Goal: Contribute content: Add original content to the website for others to see

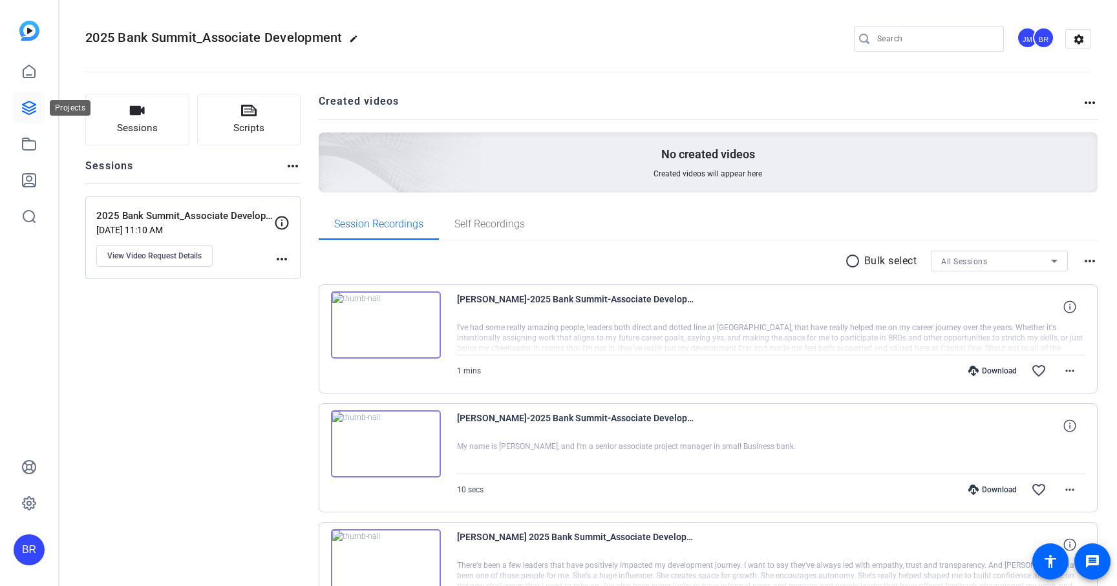
click at [27, 110] on icon at bounding box center [29, 107] width 13 height 13
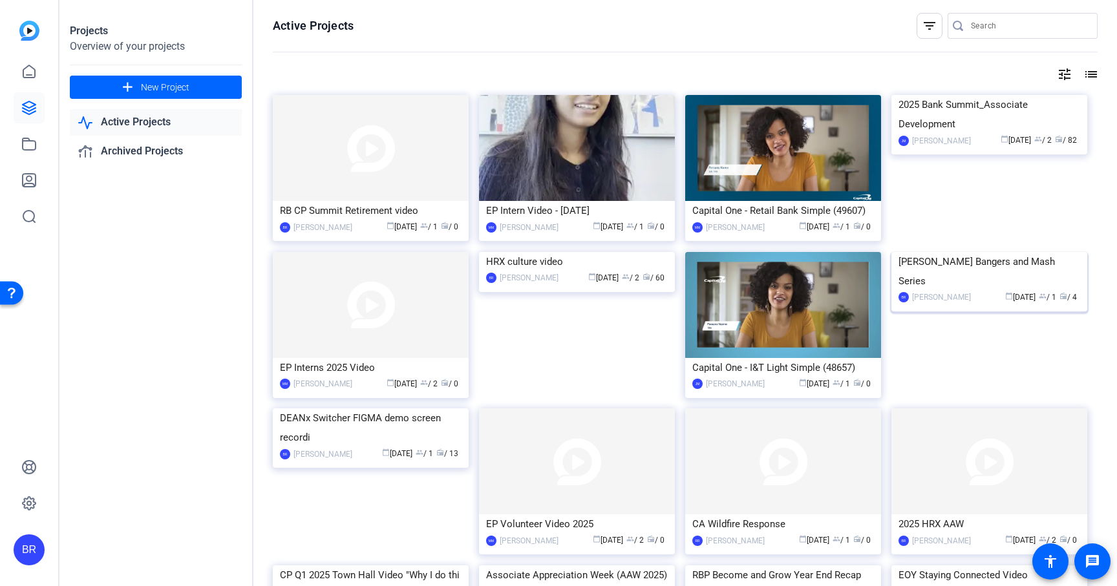
click at [963, 291] on div "[PERSON_NAME] Bangers and Mash Series" at bounding box center [990, 271] width 182 height 39
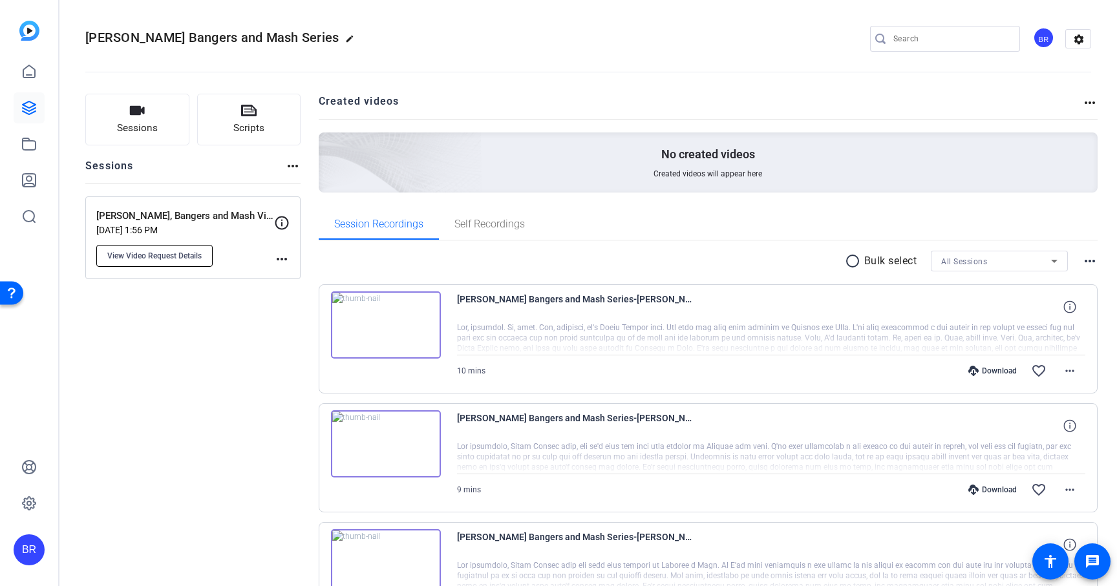
click at [191, 253] on span "View Video Request Details" at bounding box center [154, 256] width 94 height 10
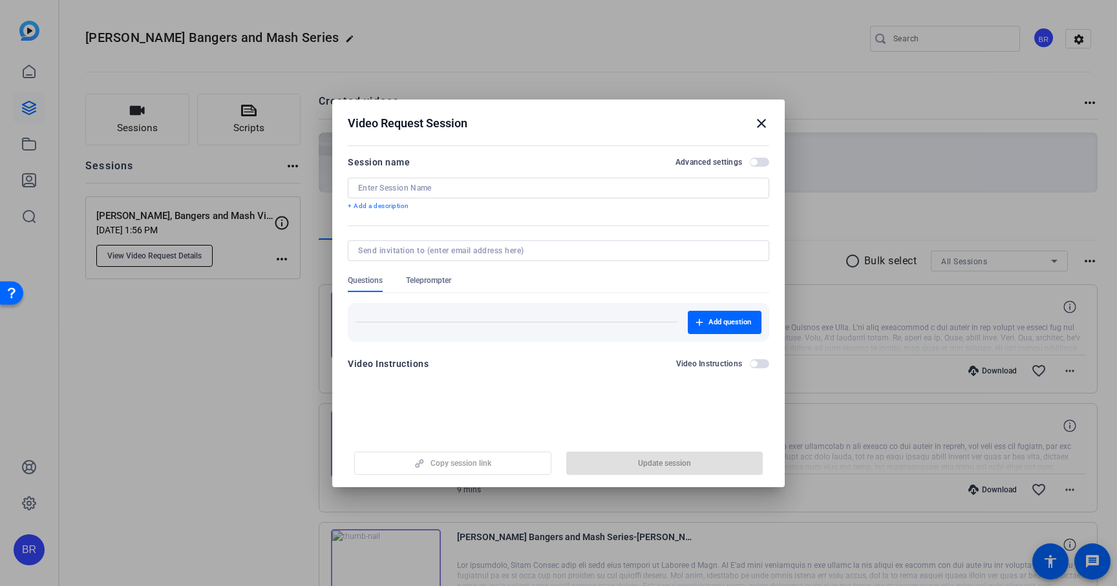
type input "[PERSON_NAME], Bangers and Mash Video Series"
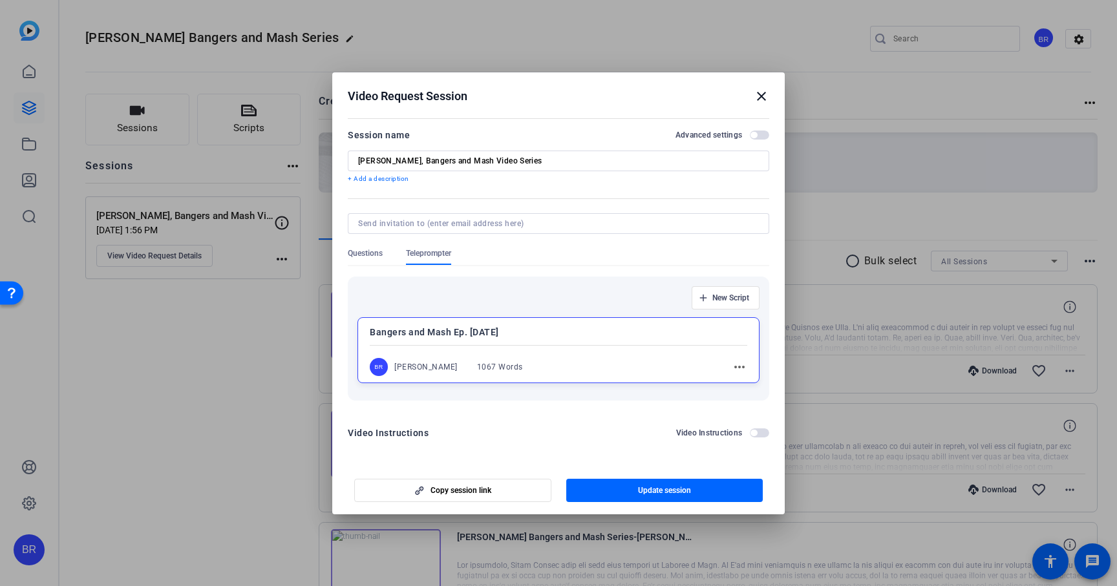
click at [760, 96] on mat-icon "close" at bounding box center [762, 97] width 16 height 16
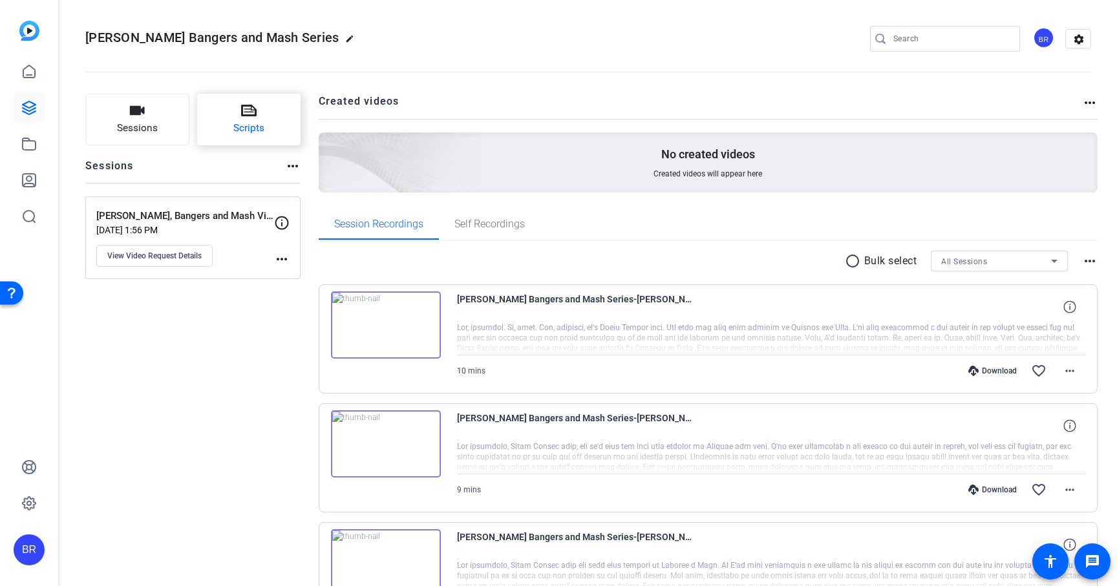
click at [263, 113] on button "Scripts" at bounding box center [249, 120] width 104 height 52
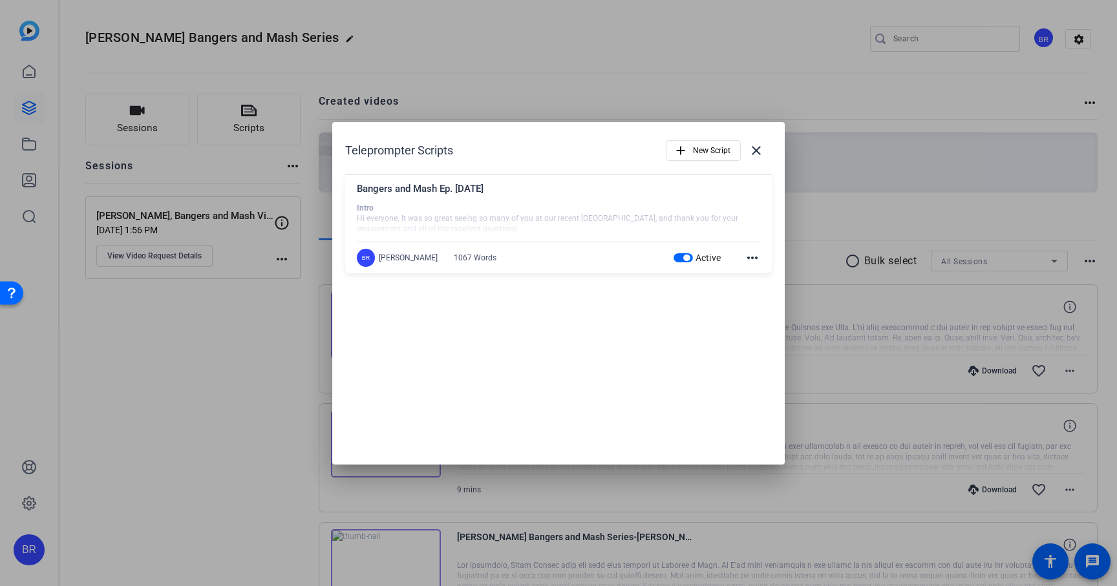
click at [754, 259] on mat-icon "more_horiz" at bounding box center [753, 258] width 16 height 16
click at [755, 274] on span "Edit" at bounding box center [781, 277] width 52 height 16
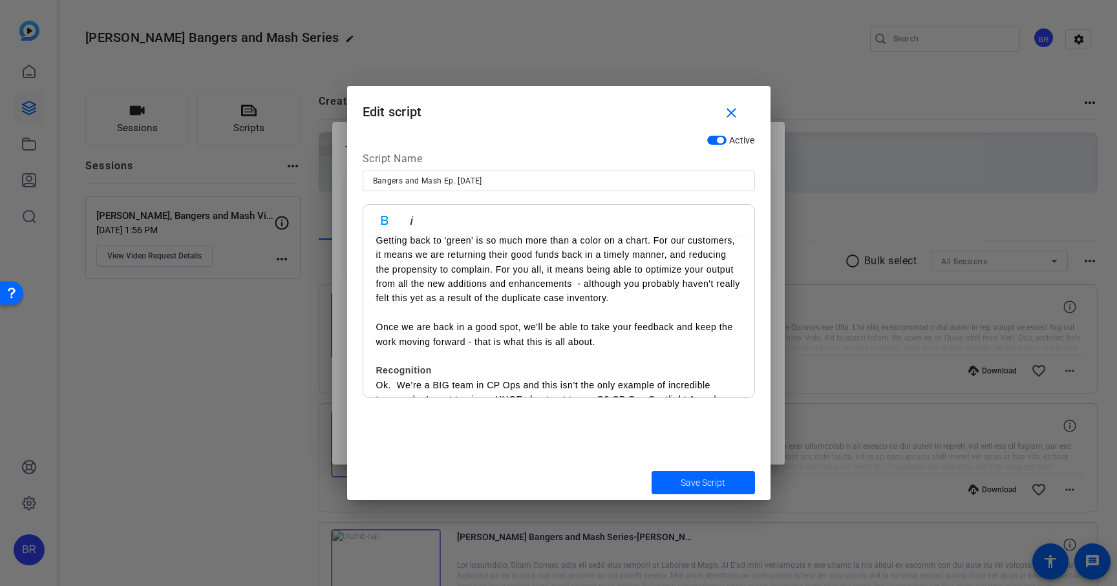
scroll to position [1385, 0]
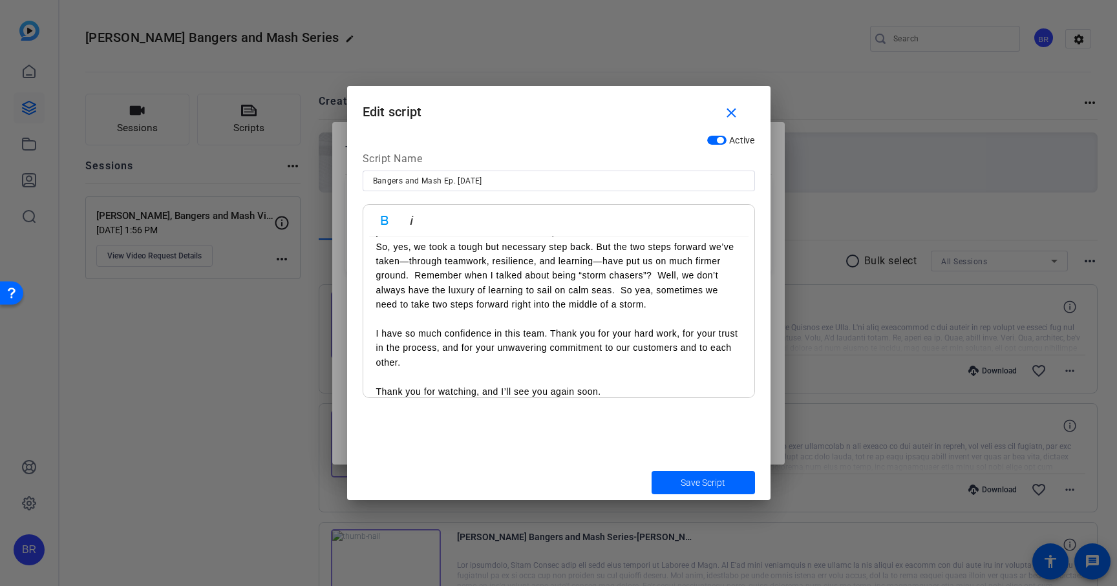
drag, startPoint x: 373, startPoint y: 255, endPoint x: 690, endPoint y: 555, distance: 436.7
click at [690, 555] on div "Teleprompter Scripts add New Script close Bangers and Mash Ep. [DATE] Intro Hi …" at bounding box center [558, 293] width 1117 height 586
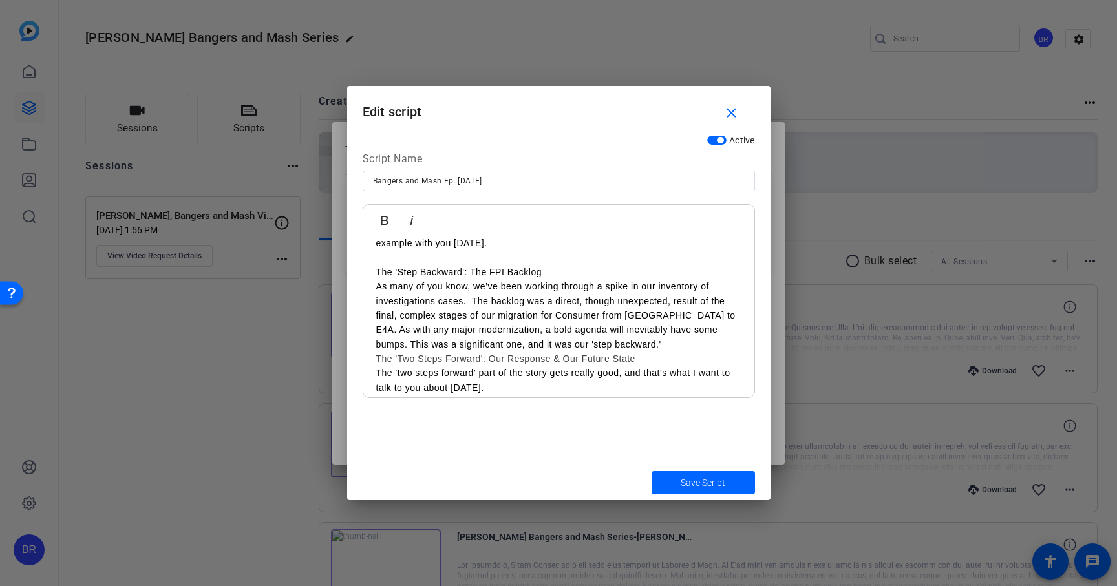
scroll to position [0, 0]
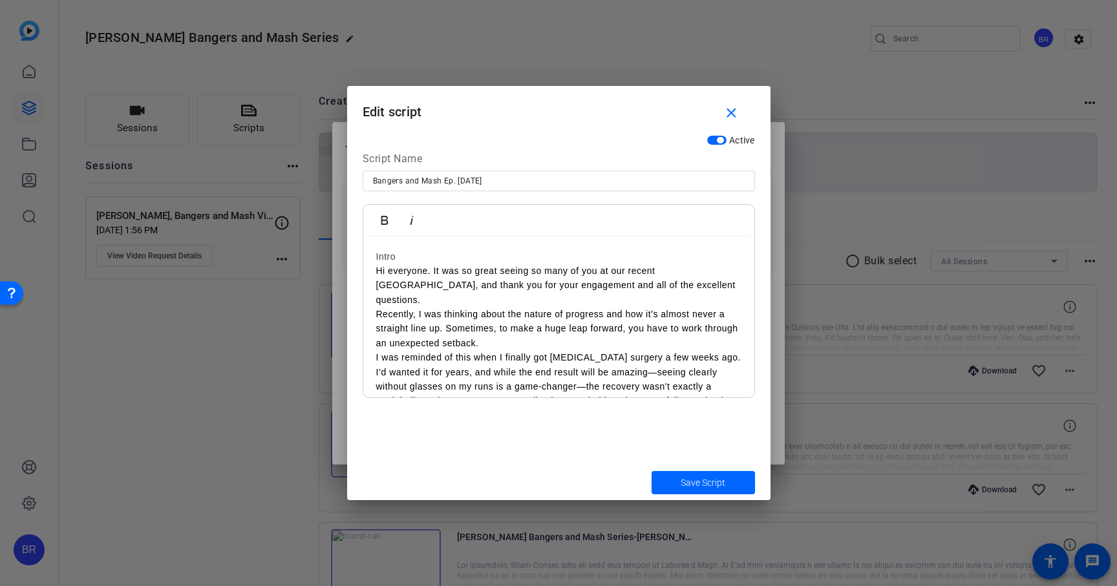
click at [384, 257] on h3 "Intro" at bounding box center [558, 257] width 365 height 14
click at [376, 307] on p "Recently, I was thinking about the nature of progress and how it’s almost never…" at bounding box center [558, 328] width 365 height 43
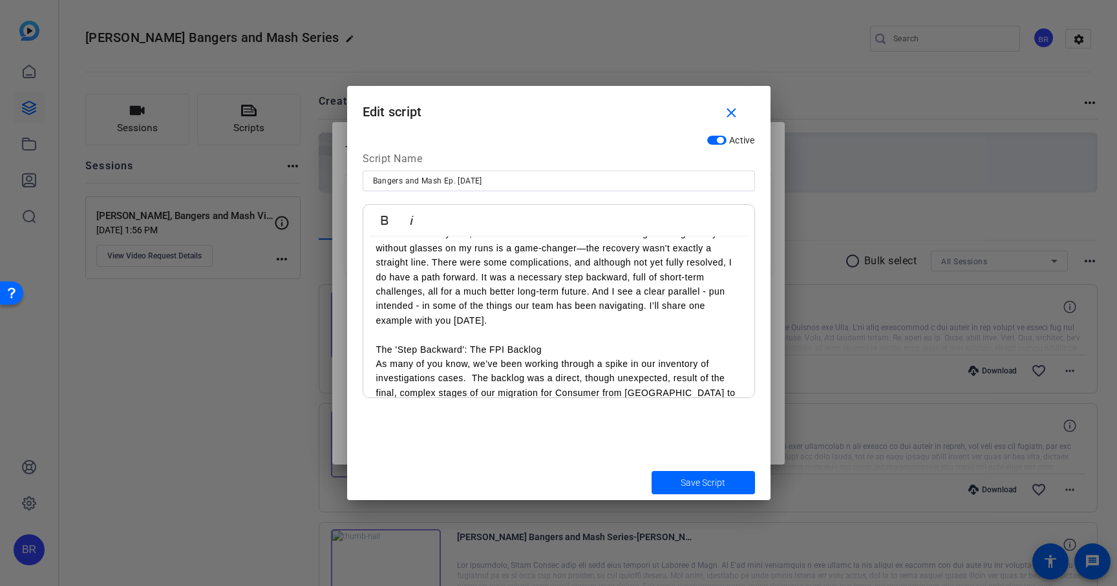
scroll to position [168, 0]
click at [402, 342] on p "The 'Step Backward': The FPI Backlog" at bounding box center [558, 349] width 365 height 14
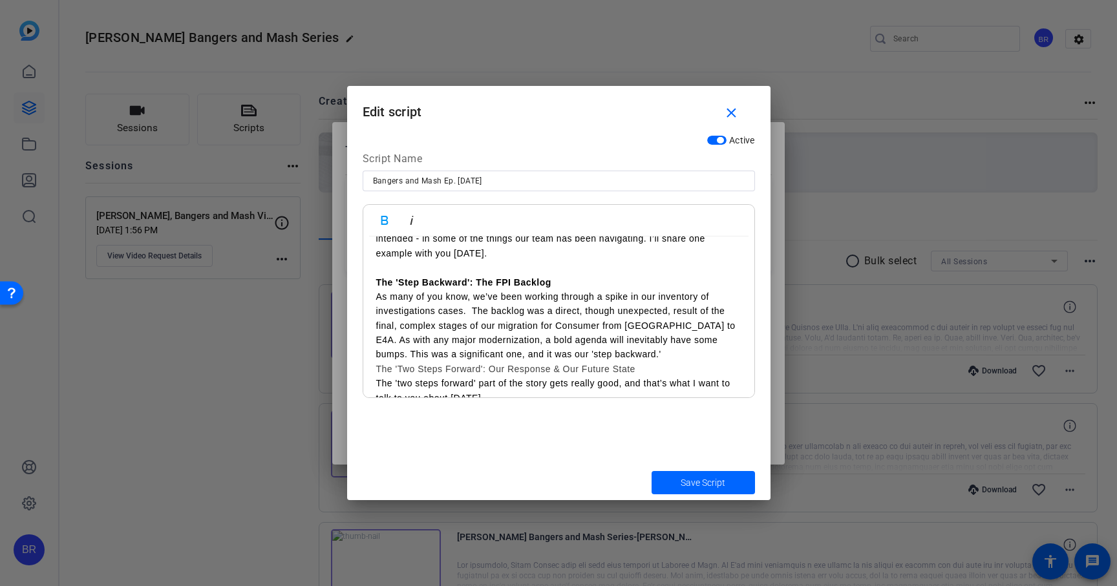
scroll to position [246, 0]
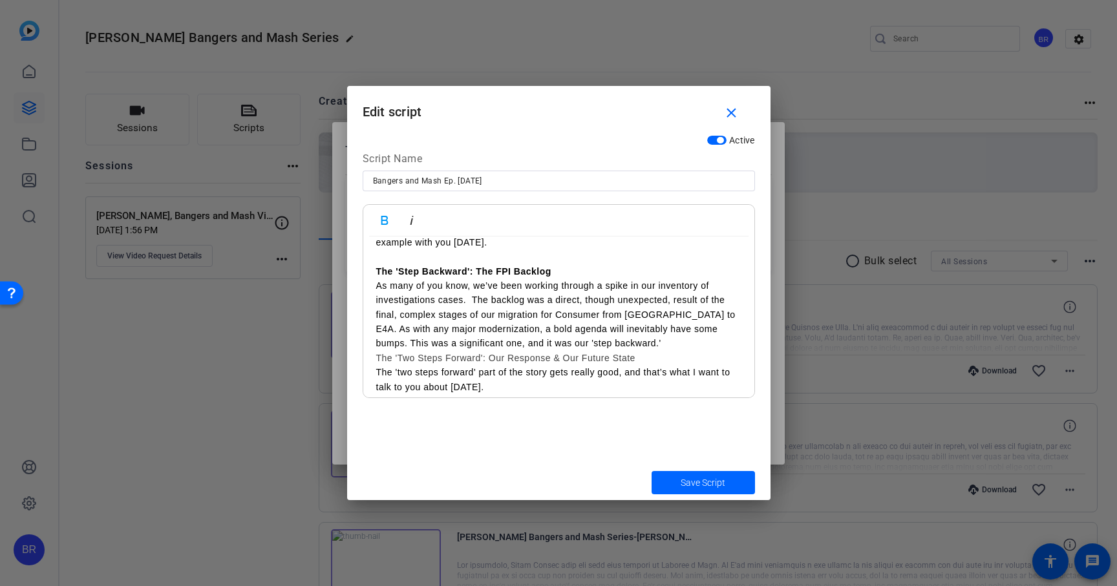
click at [377, 351] on h3 "The 'Two Steps Forward': Our Response & Our Future State" at bounding box center [558, 358] width 365 height 14
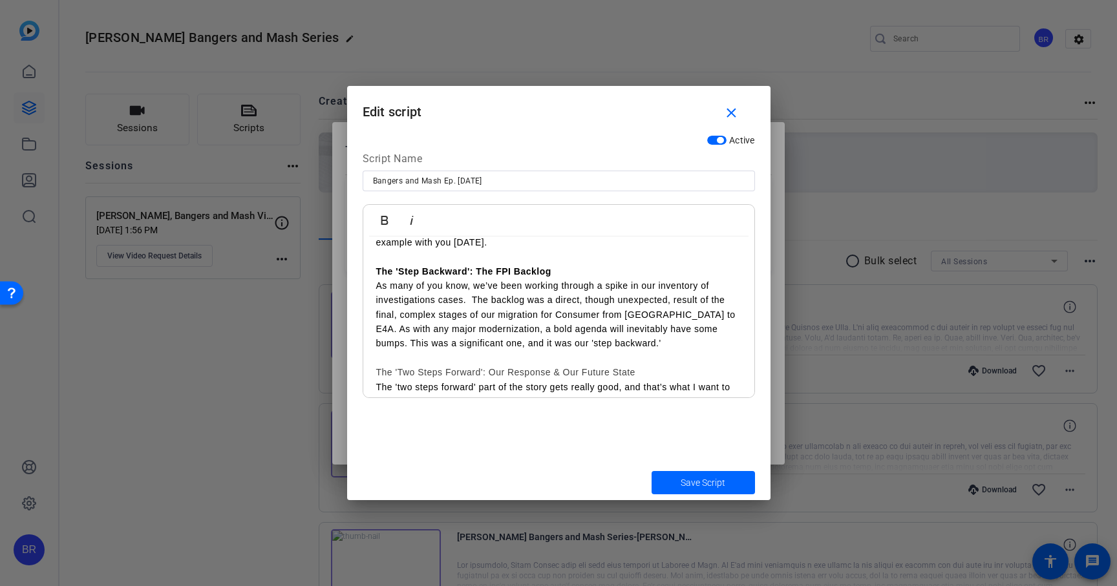
click at [392, 365] on h3 "The 'Two Steps Forward': Our Response & Our Future State" at bounding box center [558, 372] width 365 height 14
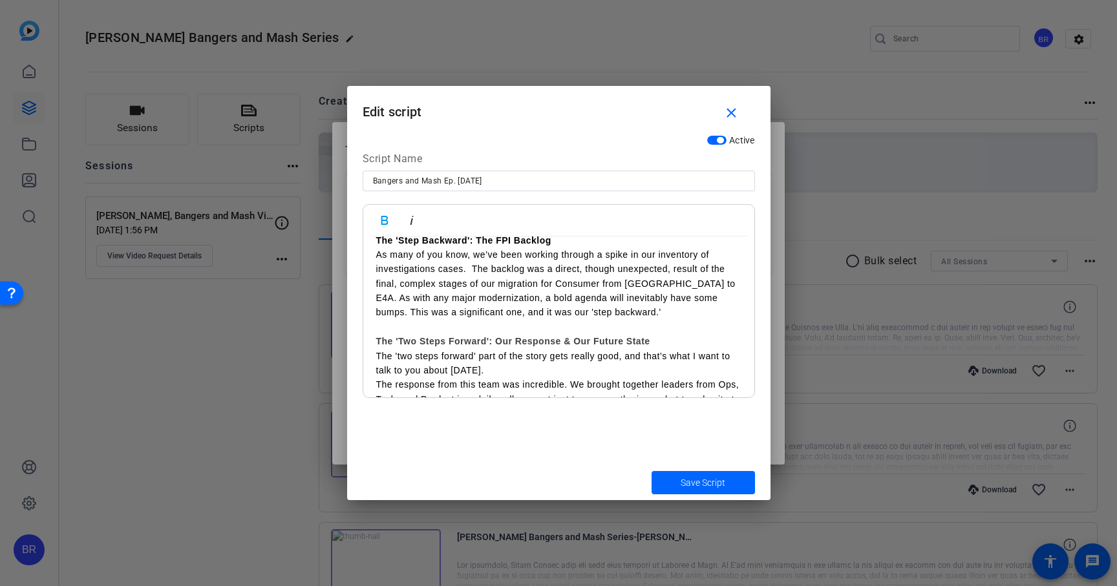
scroll to position [284, 0]
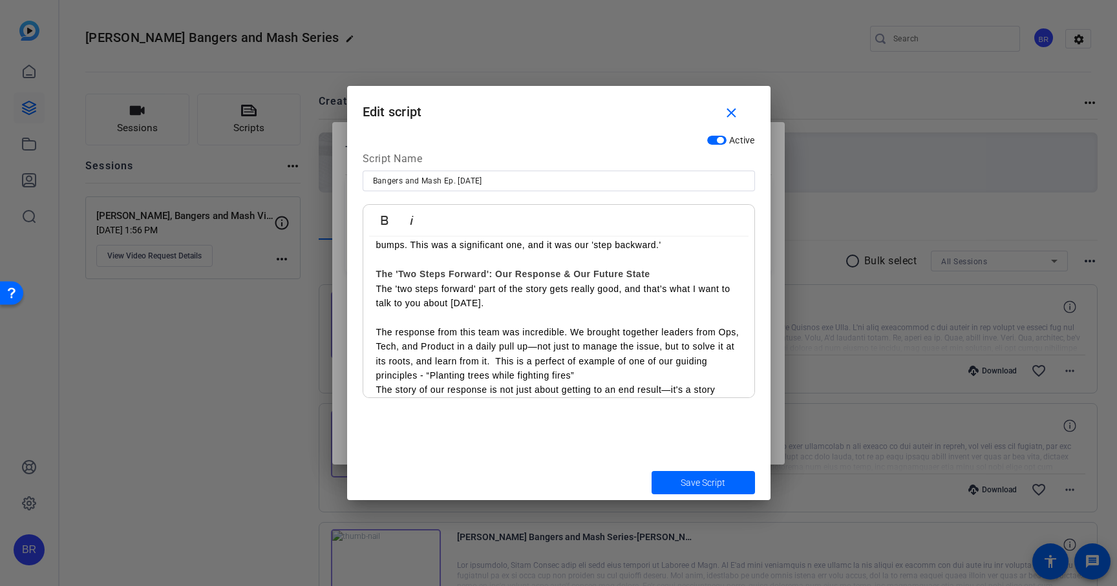
scroll to position [372, 0]
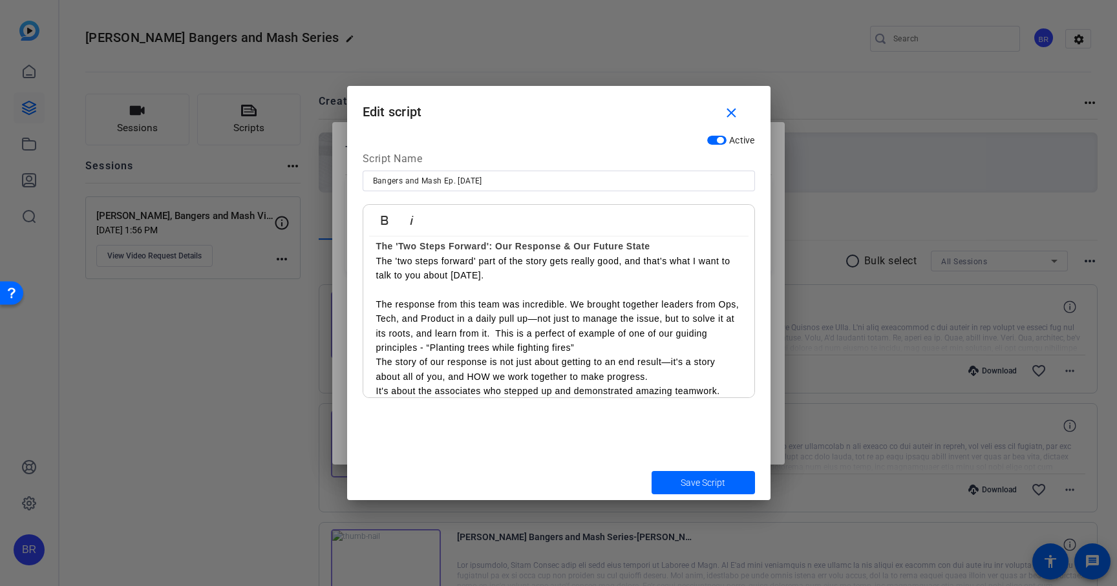
click at [378, 355] on p "The story of our response is not just about getting to an end result—it's a sto…" at bounding box center [558, 369] width 365 height 29
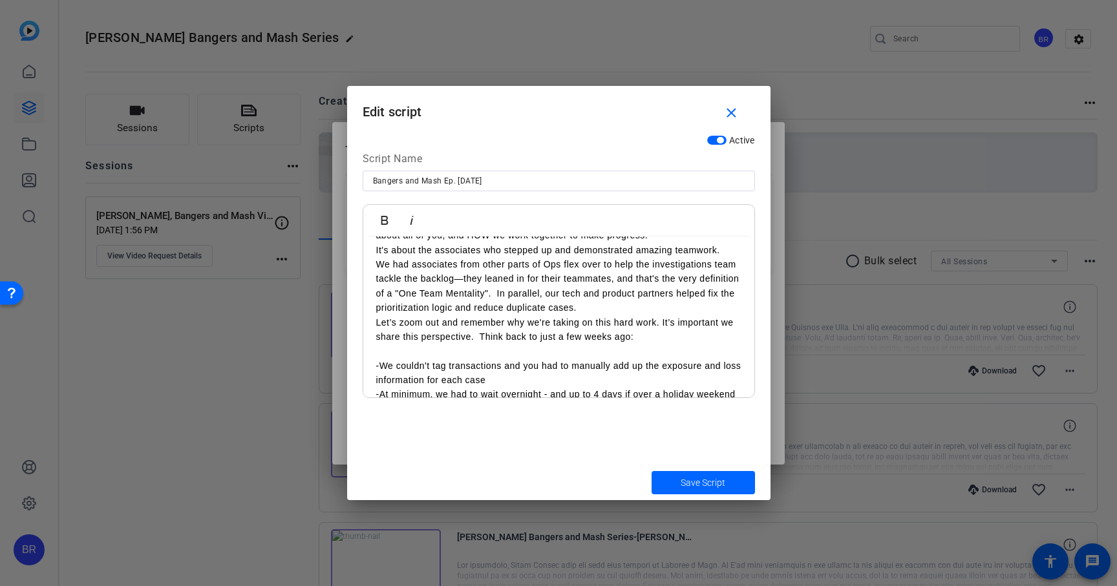
scroll to position [524, 0]
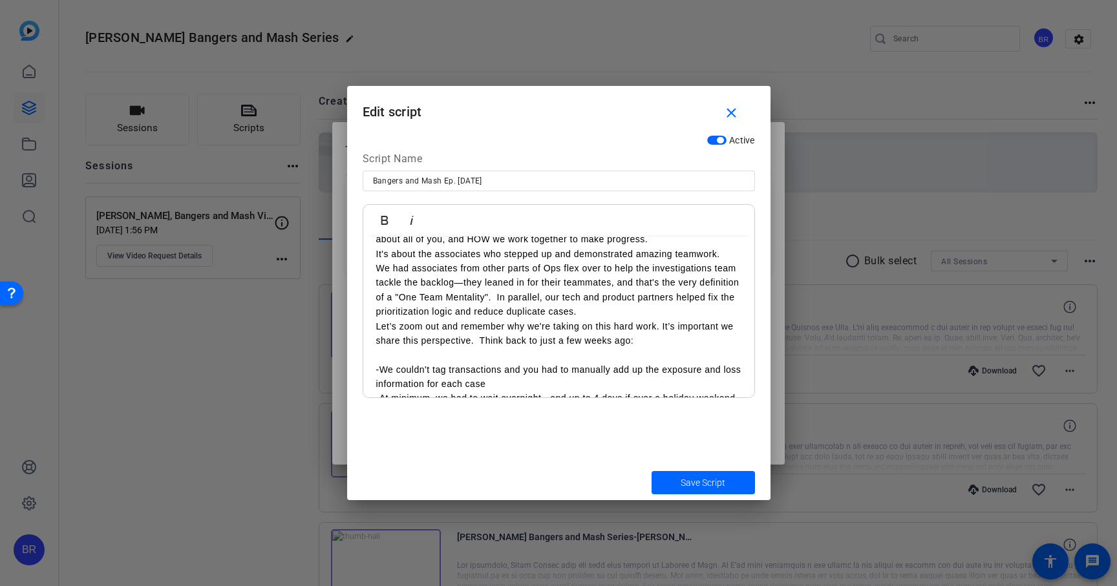
click at [376, 319] on p "Let’s zoom out and remember why we're taking on this hard work. It’s important …" at bounding box center [558, 333] width 365 height 29
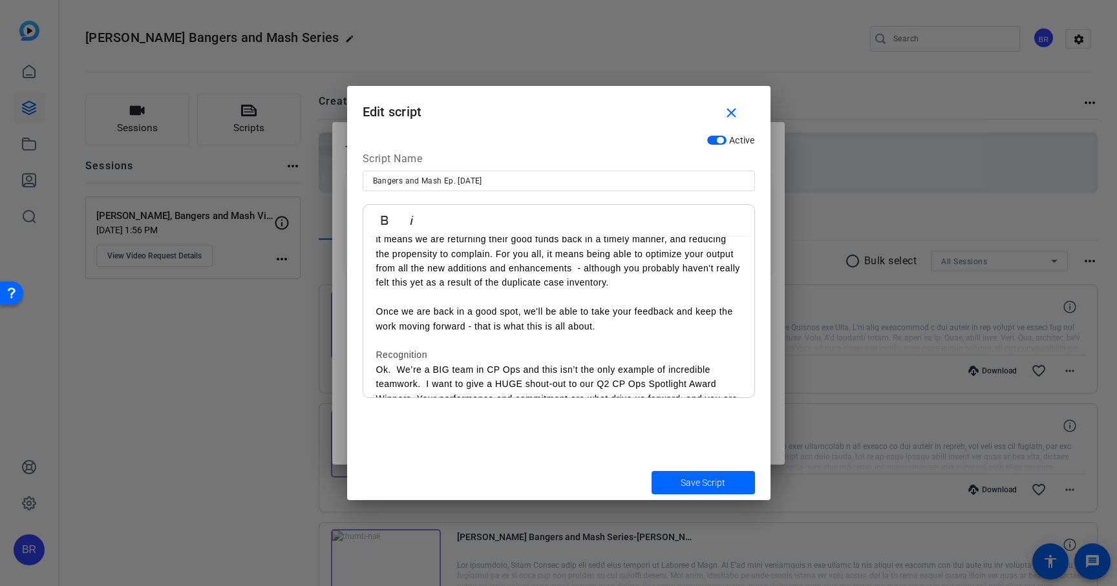
scroll to position [979, 0]
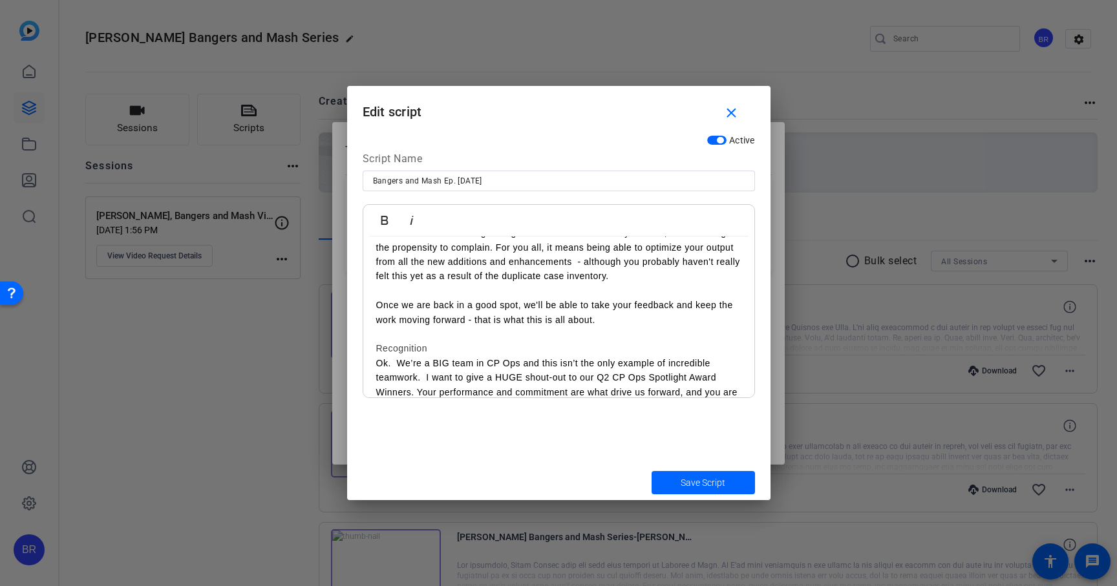
click at [388, 341] on h3 "Recognition" at bounding box center [558, 348] width 365 height 14
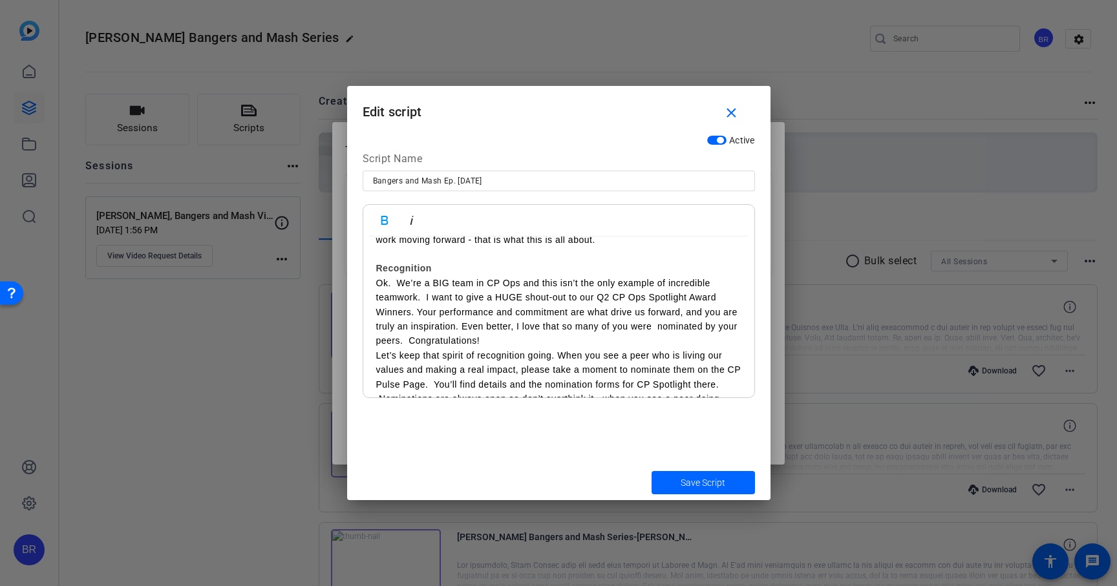
scroll to position [1096, 0]
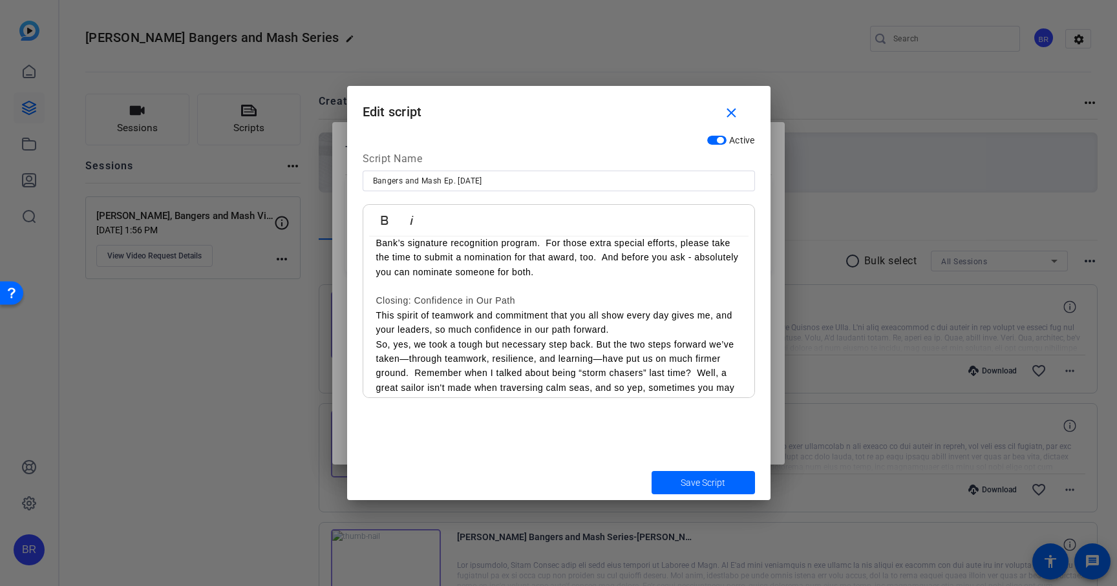
scroll to position [1290, 0]
click at [428, 290] on h3 "Closing: Confidence in Our Path" at bounding box center [558, 297] width 365 height 14
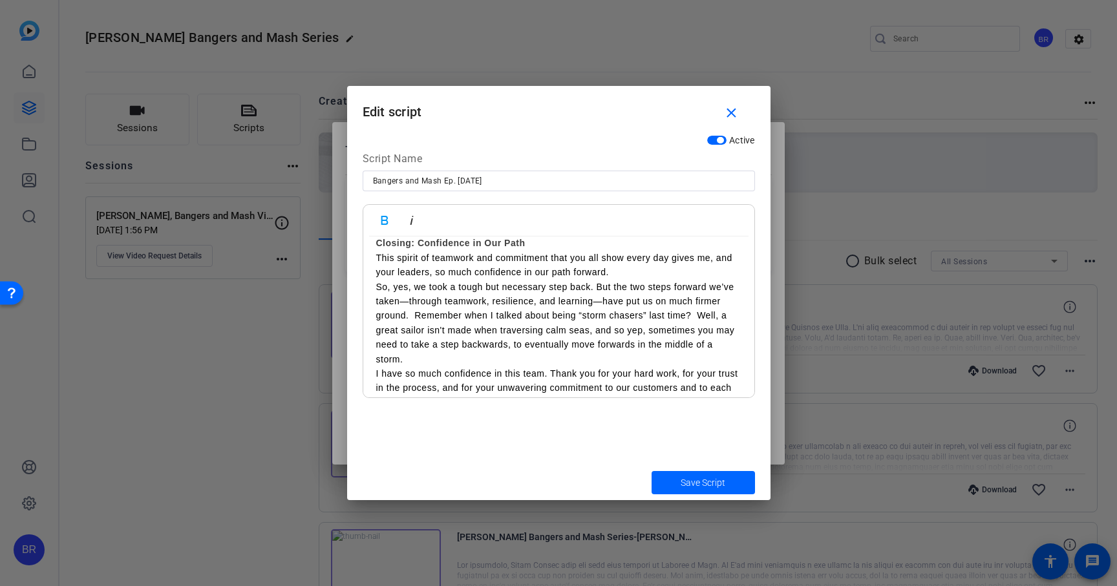
scroll to position [1356, 0]
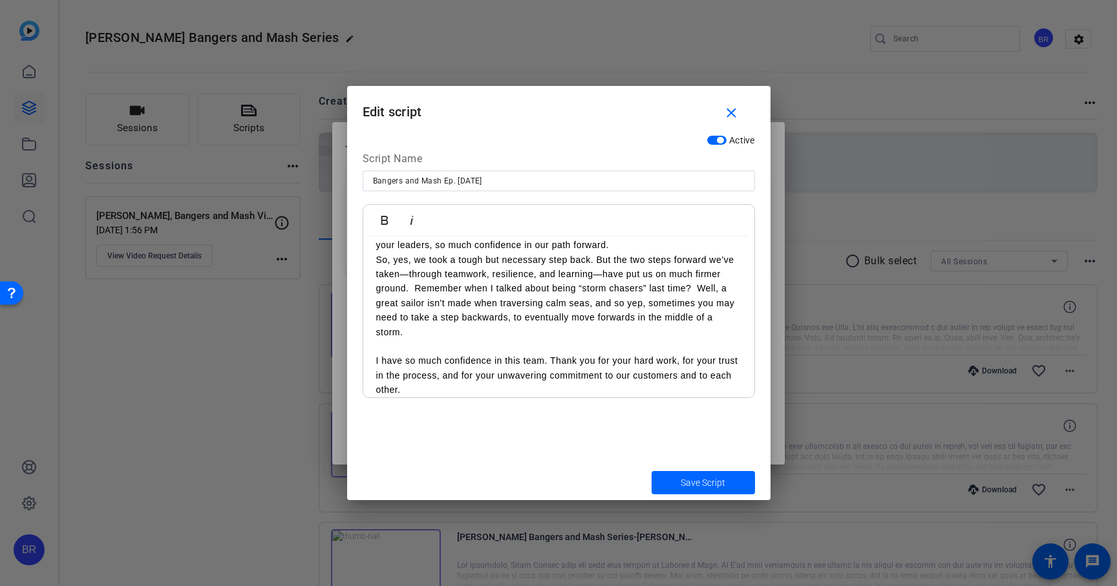
scroll to position [1385, 0]
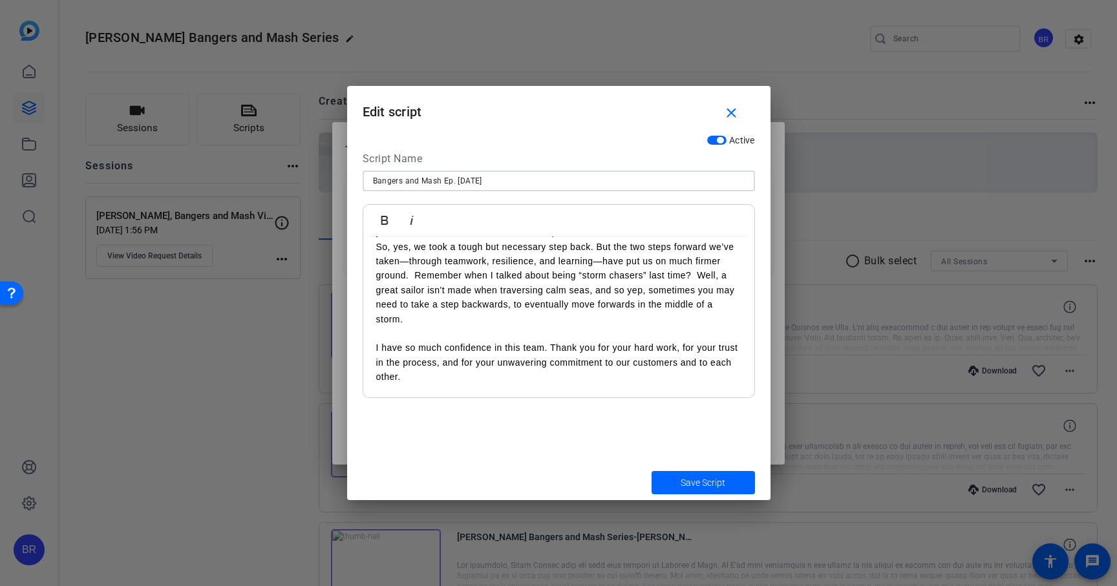
click at [478, 182] on input "Bangers and Mash Ep. [DATE]" at bounding box center [559, 181] width 372 height 16
click at [602, 180] on input "Bangers and Mash Ep. 4 [DATE]" at bounding box center [559, 181] width 372 height 16
type input "Bangers and Mash Ep. 4 [DATE] UPDATED"
click at [687, 482] on span "Save Script" at bounding box center [703, 483] width 45 height 14
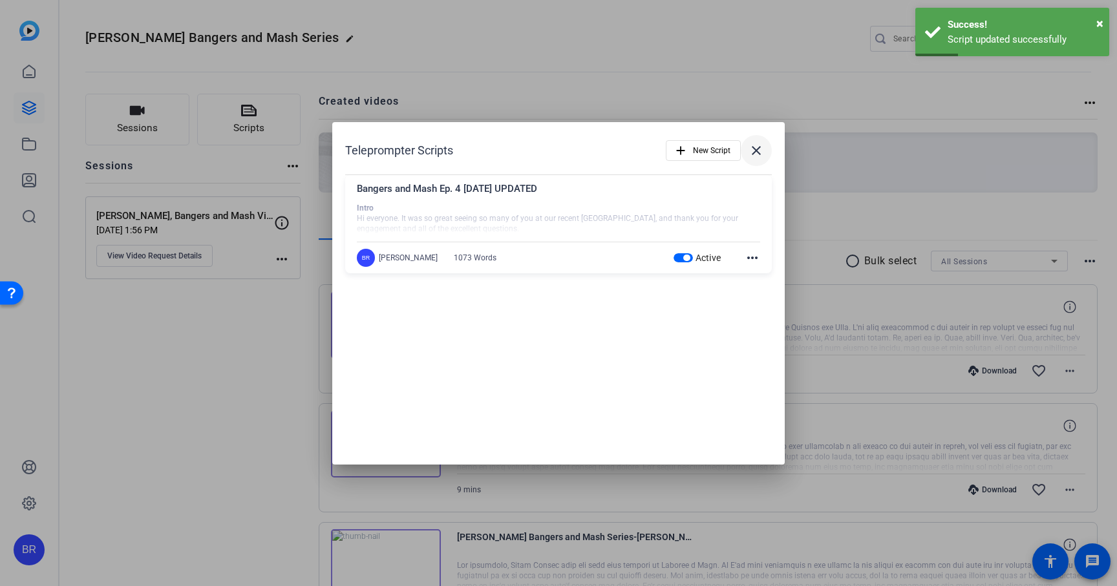
click at [756, 149] on mat-icon "close" at bounding box center [757, 151] width 16 height 16
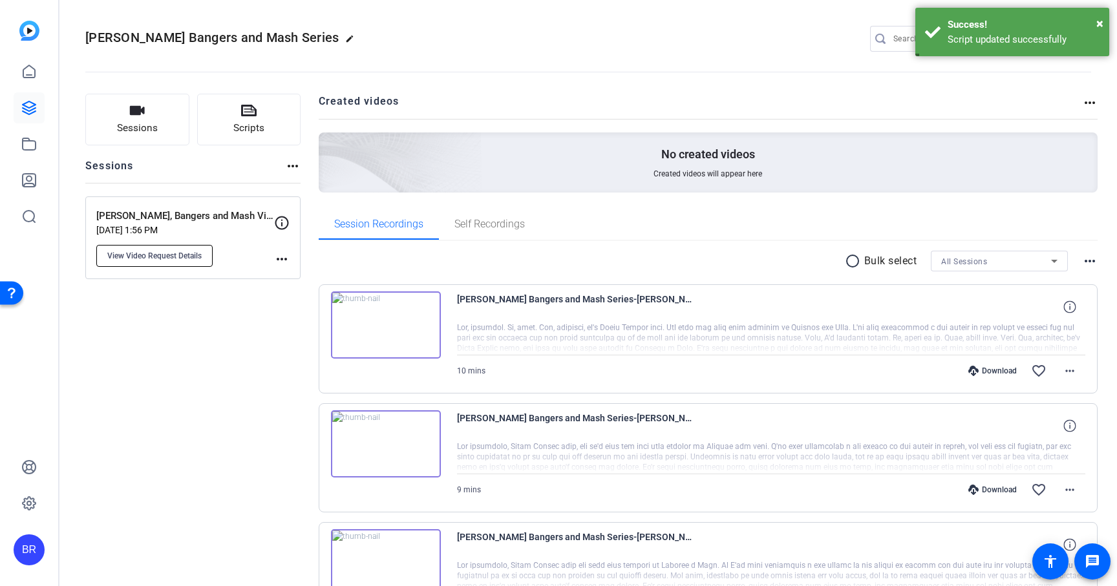
click at [172, 253] on span "View Video Request Details" at bounding box center [154, 256] width 94 height 10
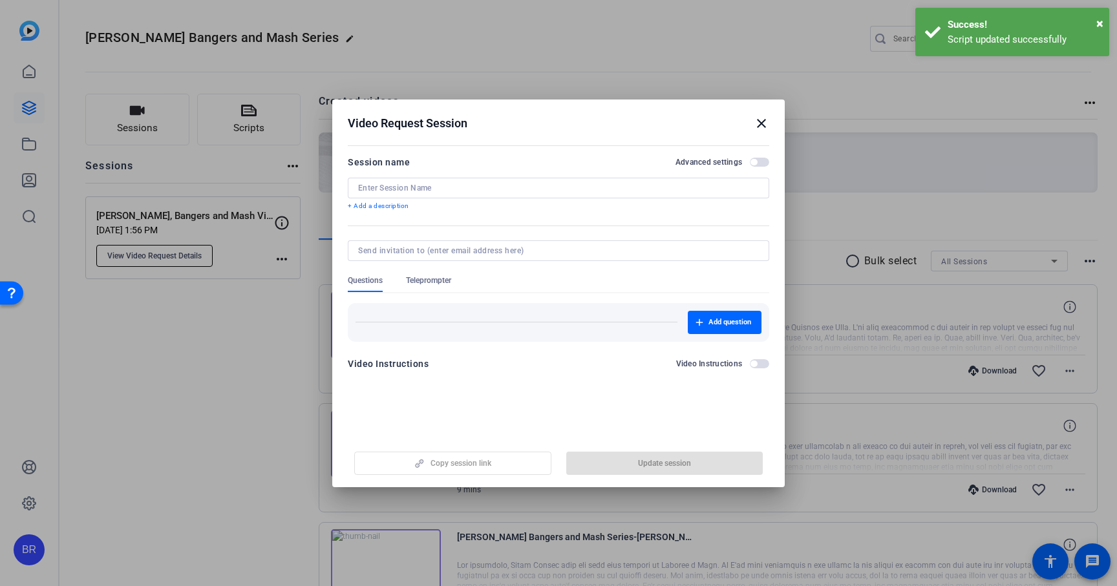
type input "[PERSON_NAME], Bangers and Mash Video Series"
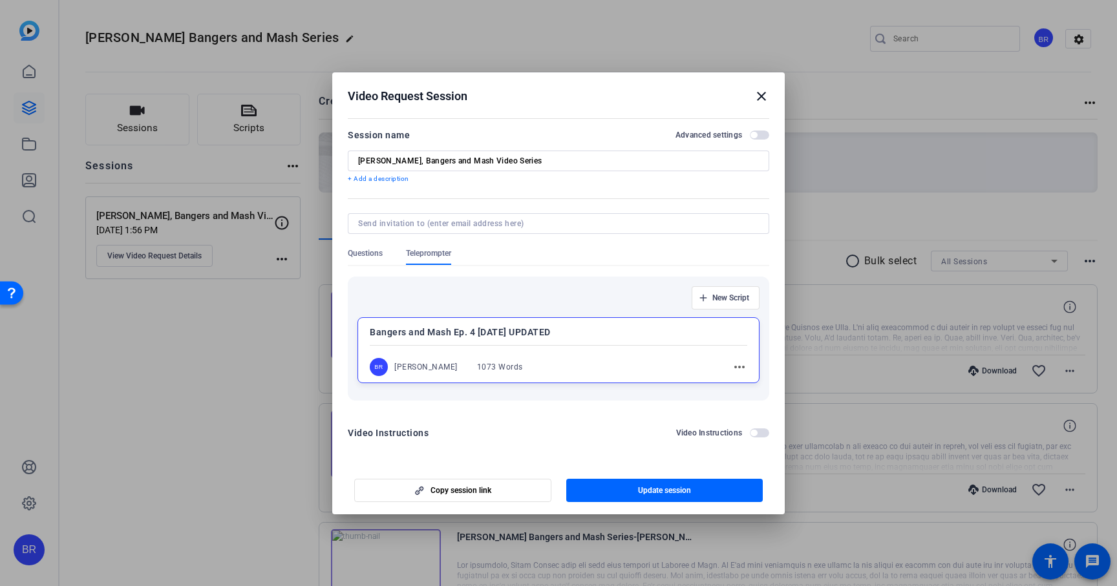
click at [617, 352] on div "Bangers and Mash Ep. 4 [DATE] UPDATED BR [PERSON_NAME] 1073 Words more_horiz" at bounding box center [558, 350] width 402 height 66
click at [600, 351] on div "Bangers and Mash Ep. 4 [DATE] UPDATED BR [PERSON_NAME] 1073 Words more_horiz" at bounding box center [558, 350] width 402 height 65
click at [633, 493] on span "button" at bounding box center [664, 490] width 197 height 31
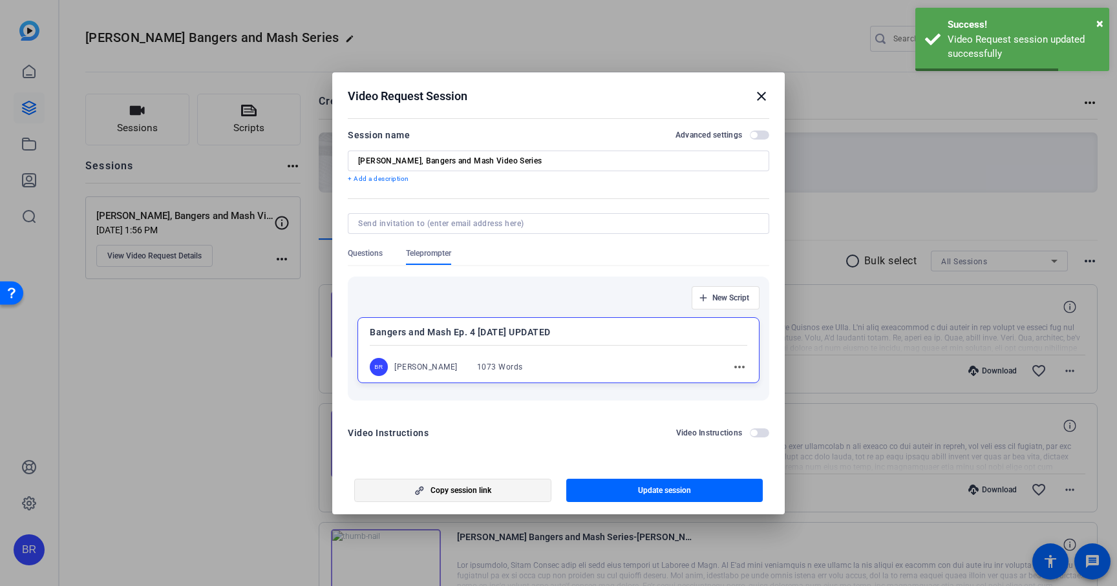
click at [449, 488] on span "Copy session link" at bounding box center [461, 490] width 61 height 10
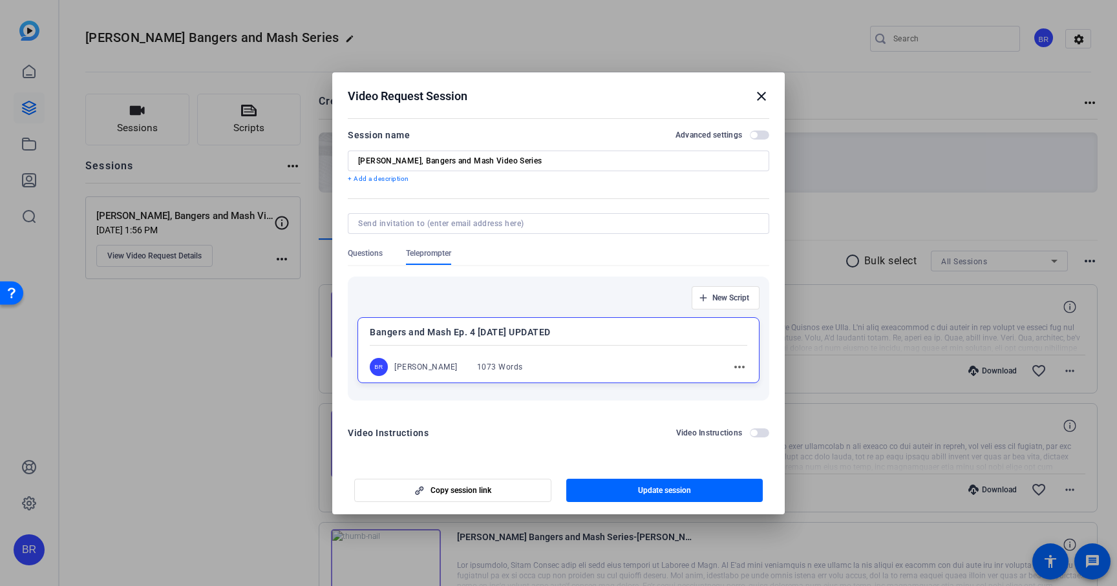
click at [769, 92] on h2 "Video Request Session close" at bounding box center [558, 93] width 452 height 42
click at [761, 87] on h2 "Video Request Session close" at bounding box center [558, 93] width 452 height 42
click at [761, 101] on mat-icon "close" at bounding box center [762, 97] width 16 height 16
